Goal: Navigation & Orientation: Find specific page/section

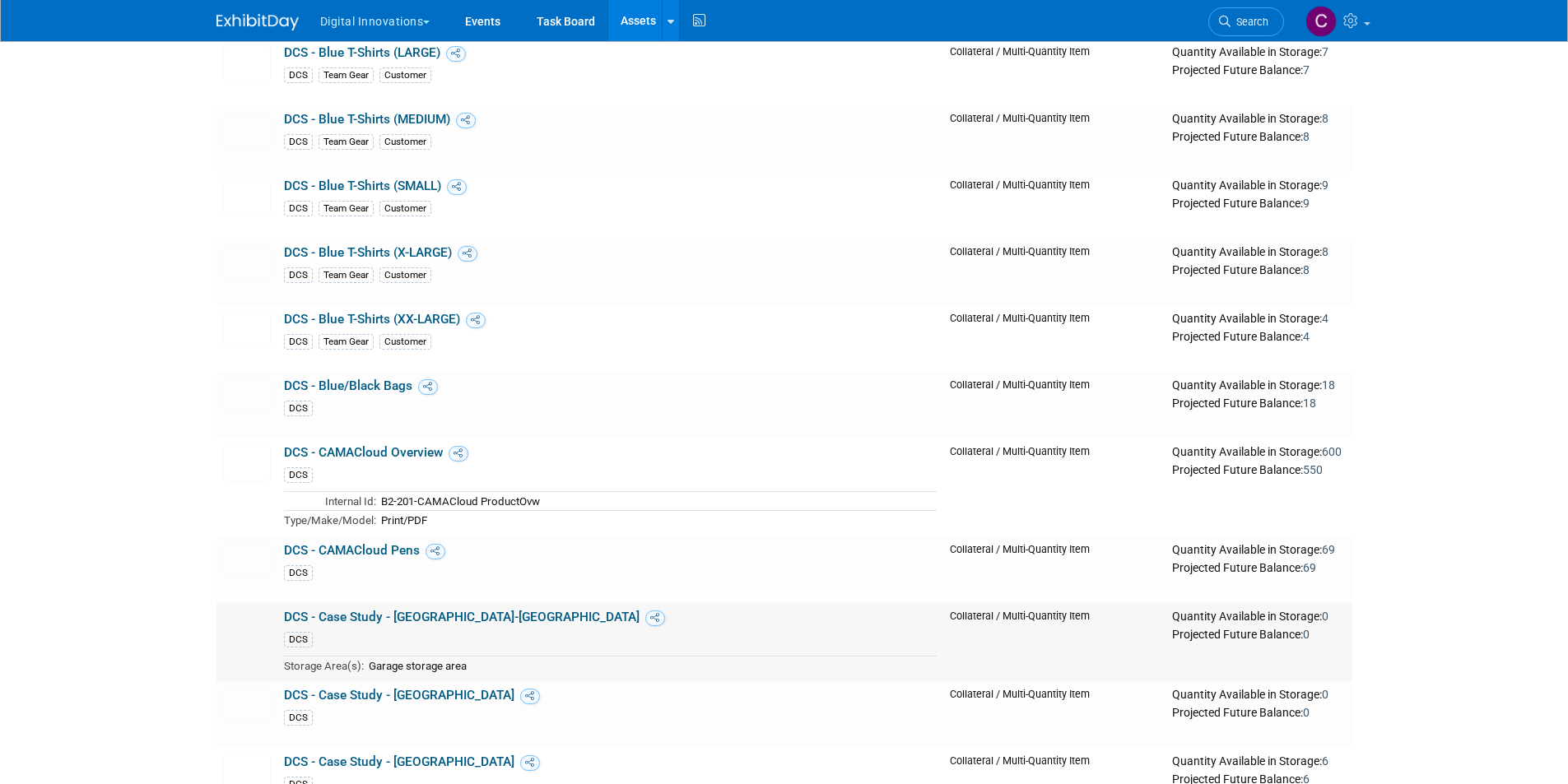
scroll to position [658, 0]
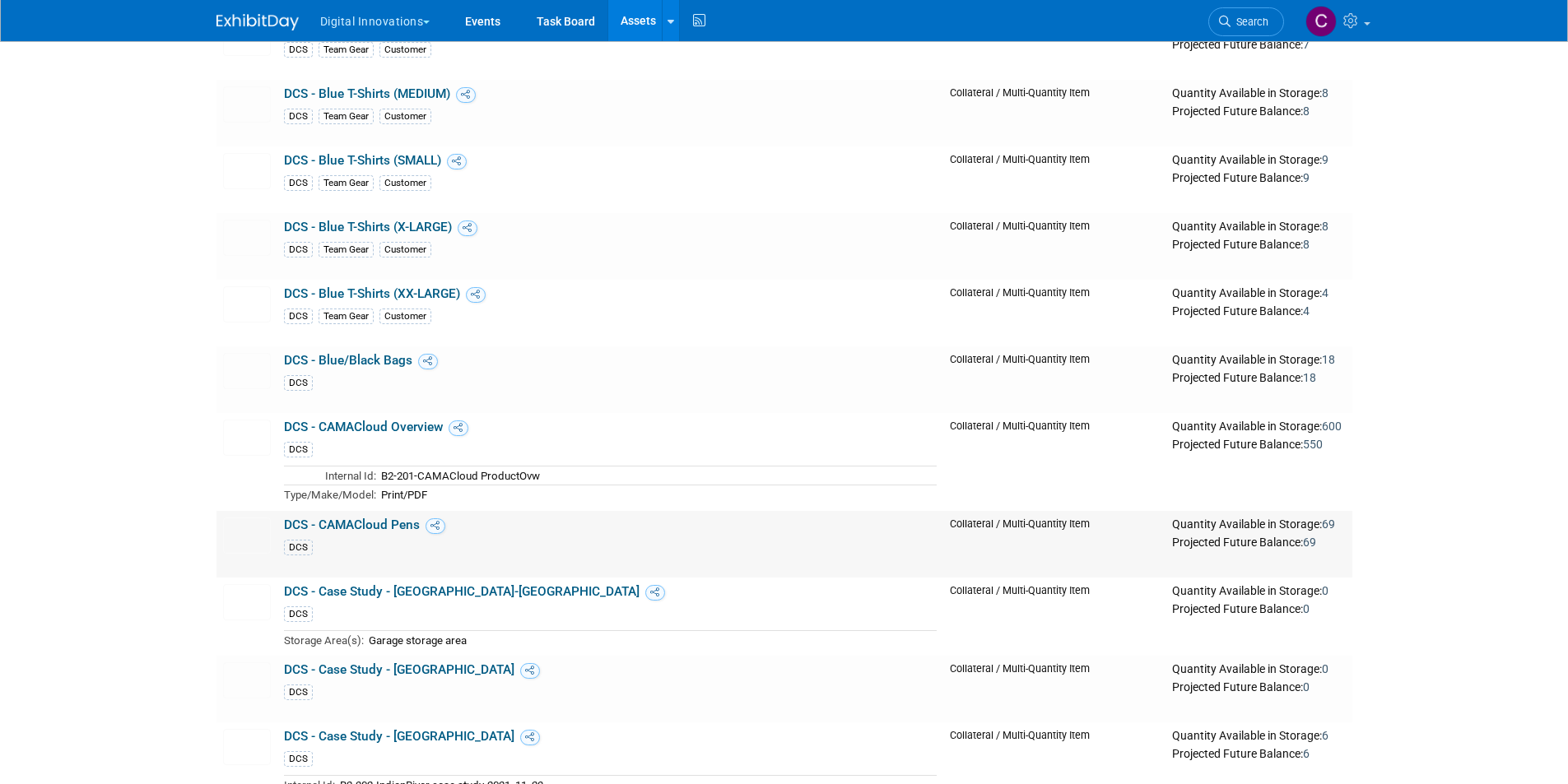
click at [364, 525] on link "DCS - CAMACloud Pens" at bounding box center [351, 525] width 136 height 15
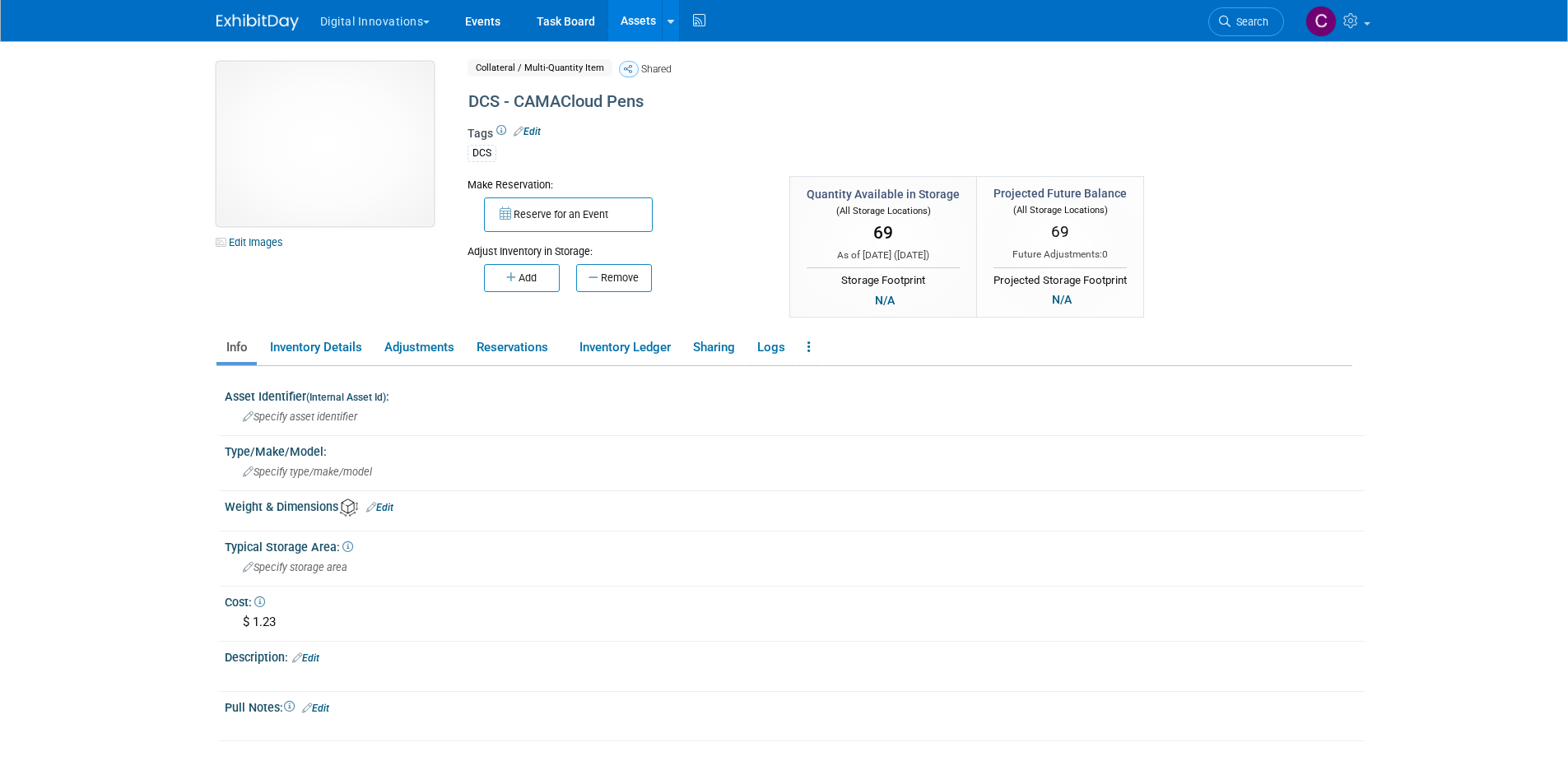
click at [328, 173] on img at bounding box center [324, 144] width 217 height 164
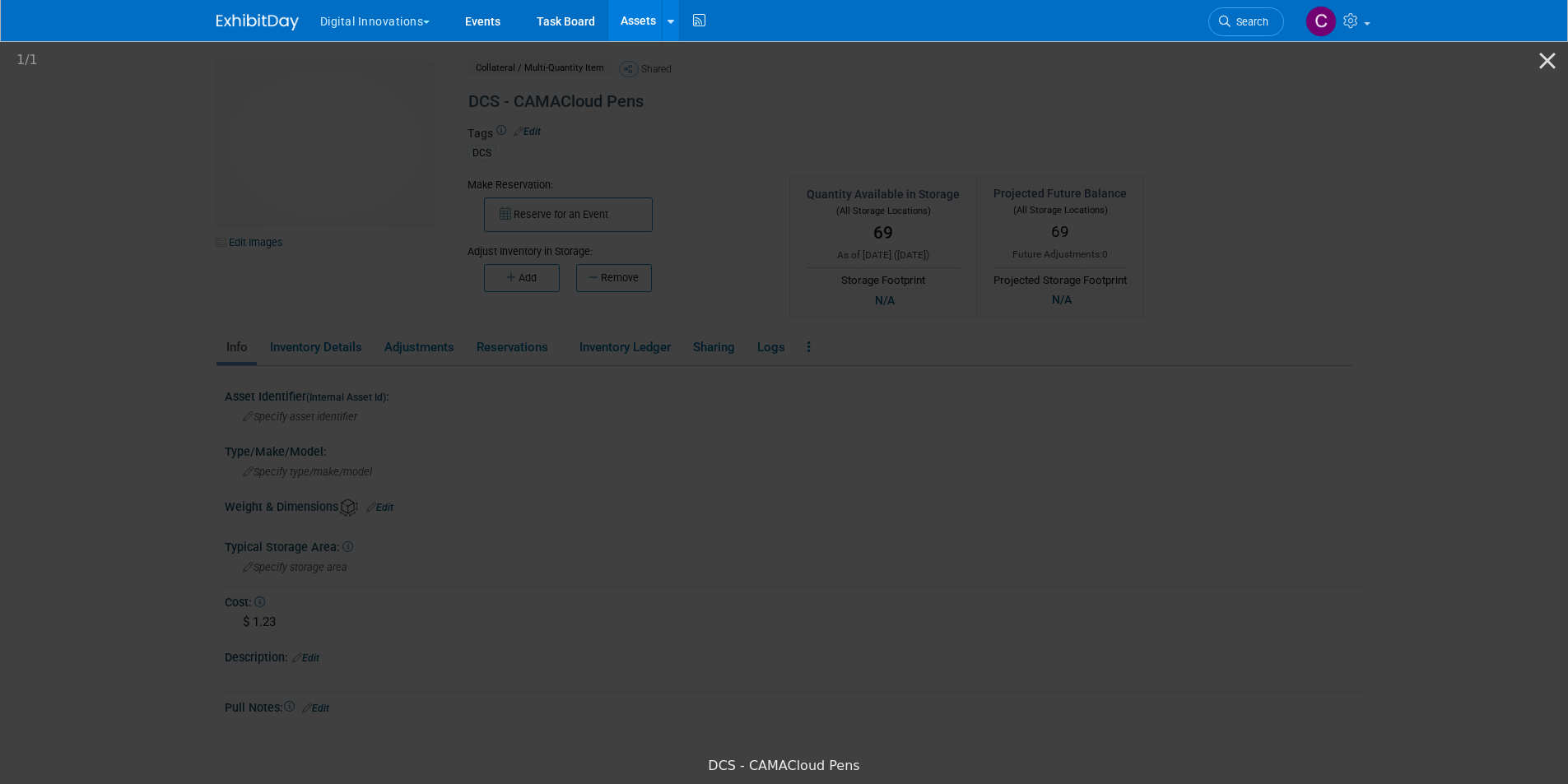
click at [413, 22] on button "Digital Innovations" at bounding box center [384, 18] width 132 height 36
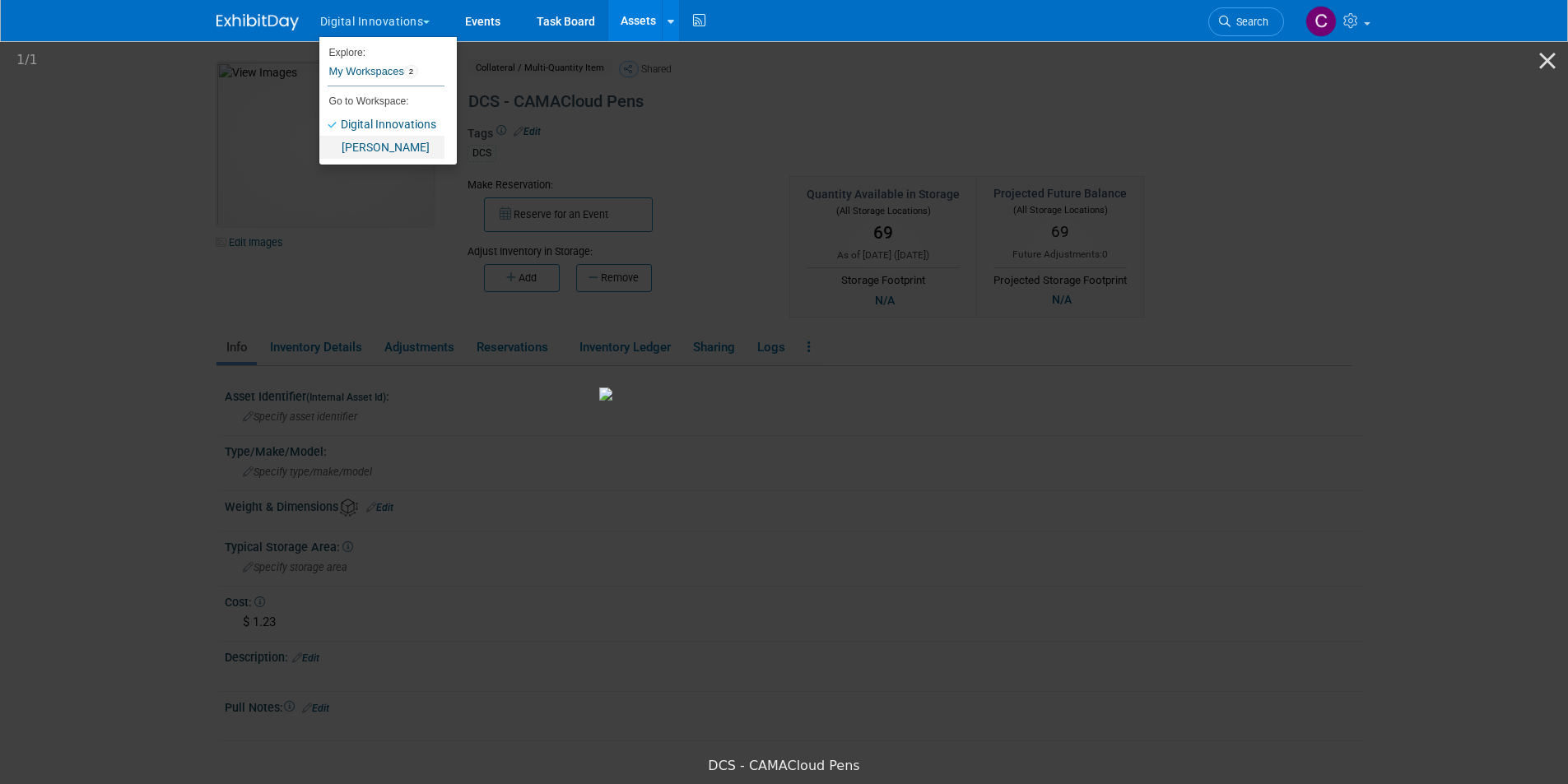
click at [364, 142] on link "[PERSON_NAME]" at bounding box center [382, 147] width 125 height 23
